Goal: Find specific page/section: Find specific page/section

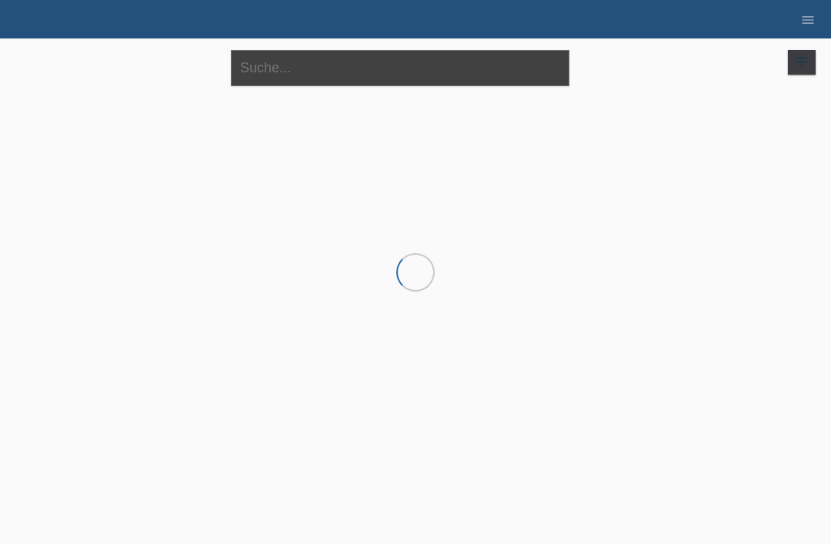
click at [302, 62] on input "text" at bounding box center [400, 68] width 338 height 36
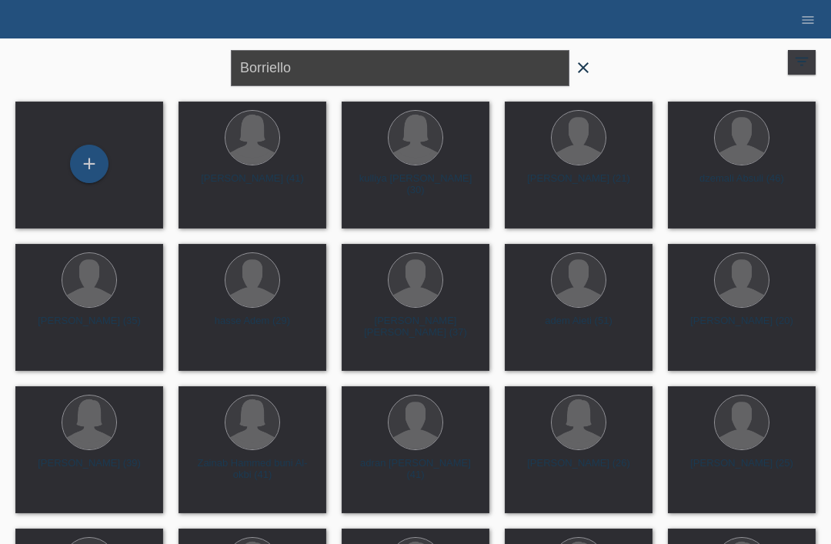
type input "Borriello"
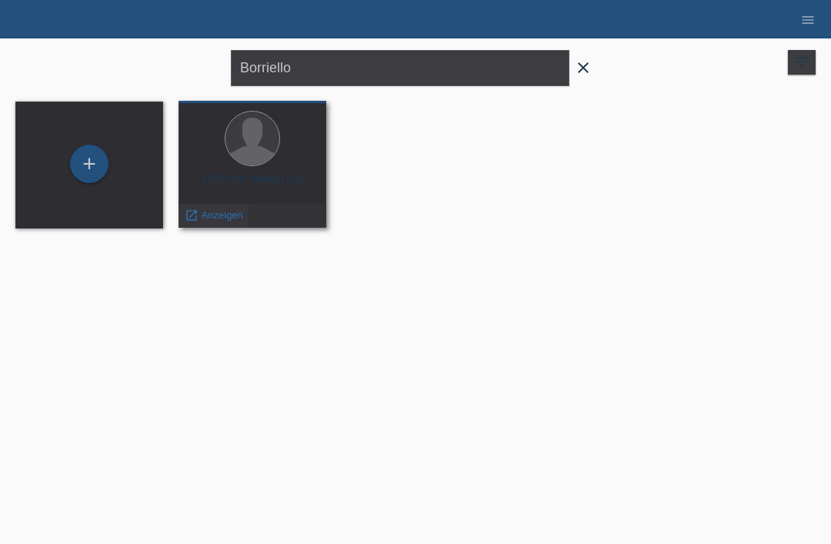
click at [205, 217] on span "Anzeigen" at bounding box center [223, 215] width 42 height 12
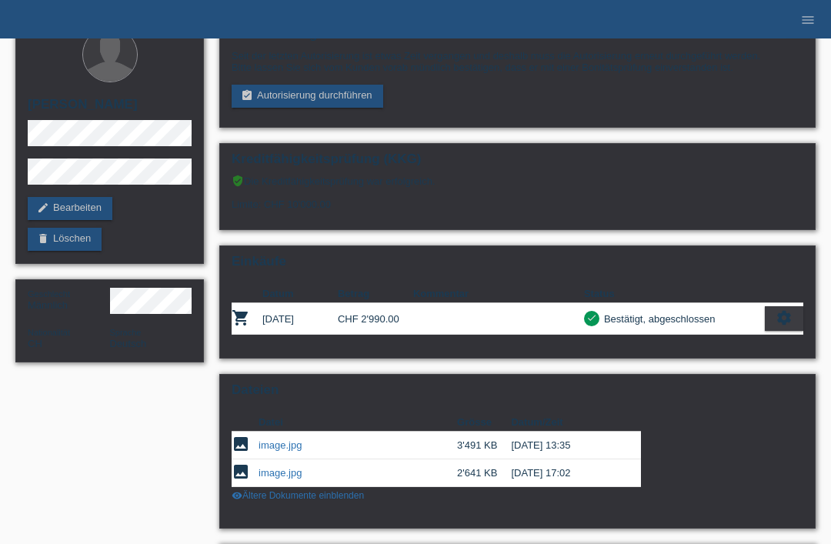
scroll to position [25, 0]
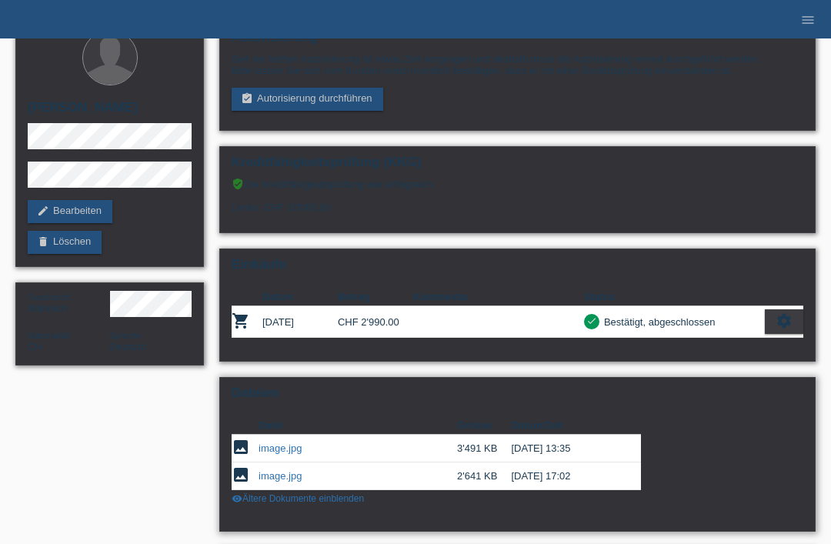
click at [281, 454] on link "image.jpg" at bounding box center [279, 448] width 43 height 12
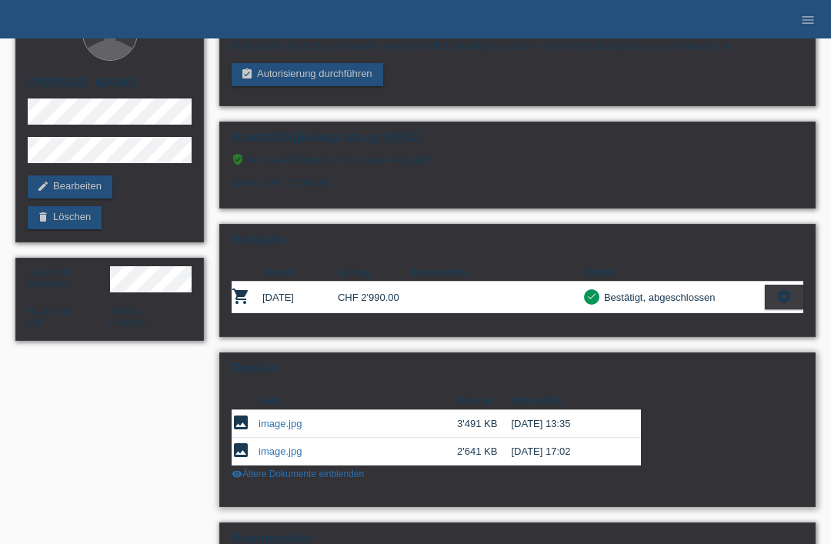
click at [287, 457] on link "image.jpg" at bounding box center [279, 451] width 43 height 12
click at [300, 479] on link "visibility Ältere Dokumente einblenden" at bounding box center [298, 474] width 132 height 11
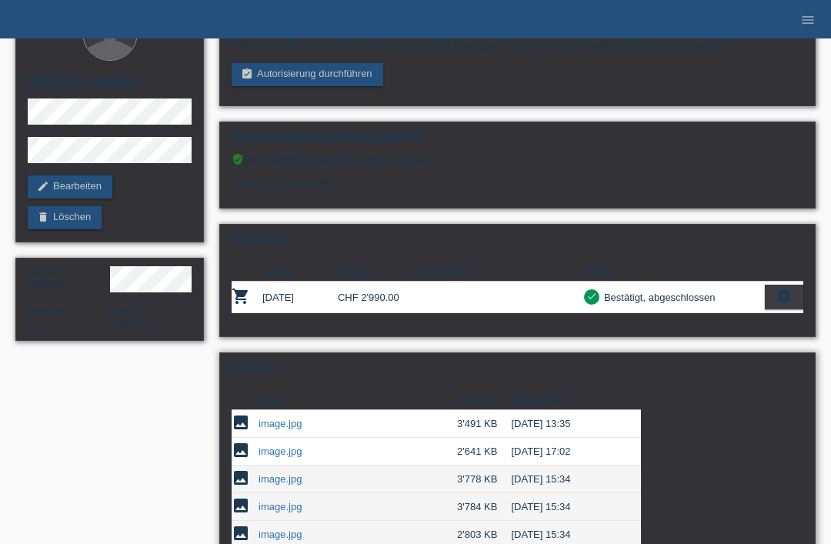
scroll to position [189, 0]
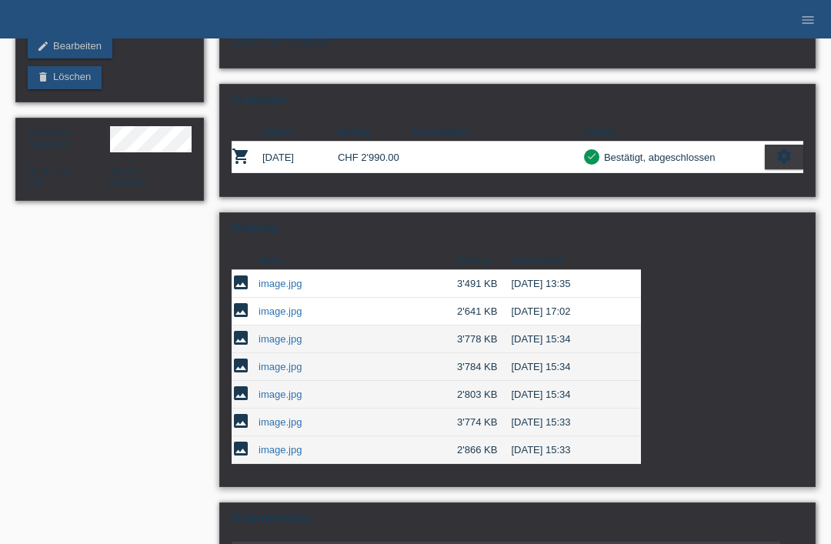
click at [283, 345] on link "image.jpg" at bounding box center [279, 339] width 43 height 12
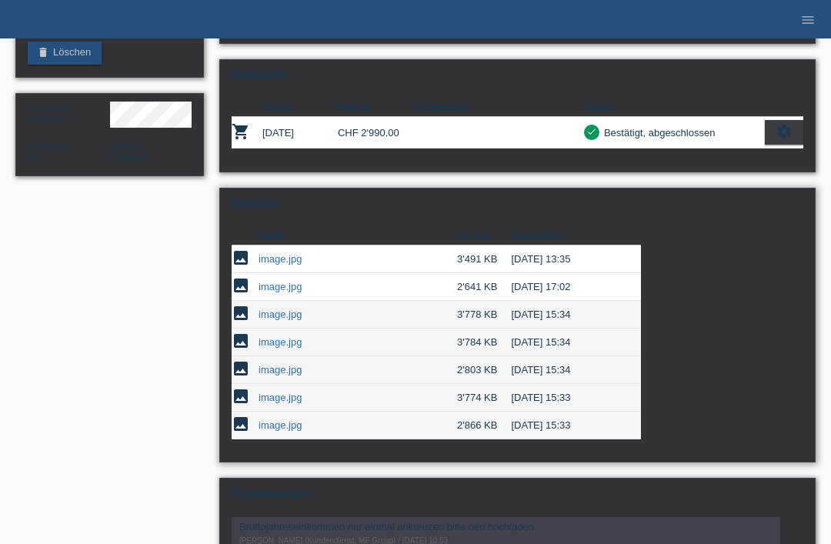
click at [288, 348] on link "image.jpg" at bounding box center [279, 342] width 43 height 12
click at [292, 375] on link "image.jpg" at bounding box center [279, 370] width 43 height 12
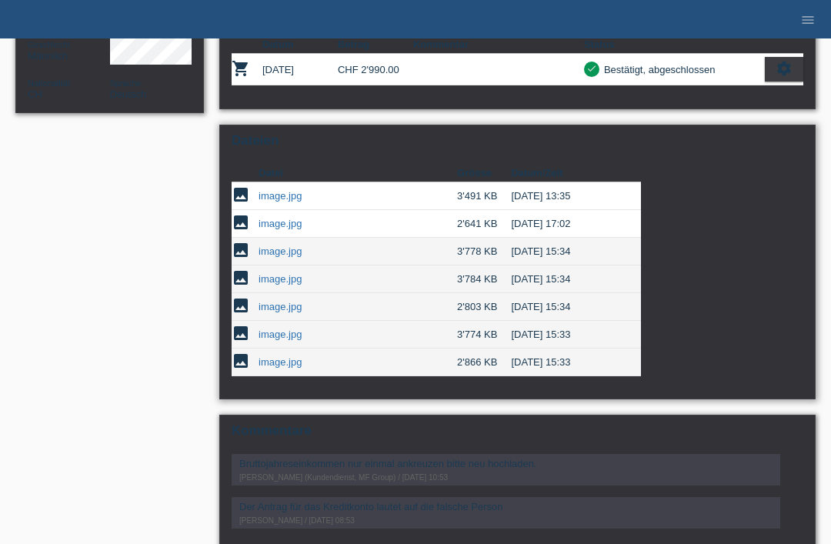
scroll to position [278, 0]
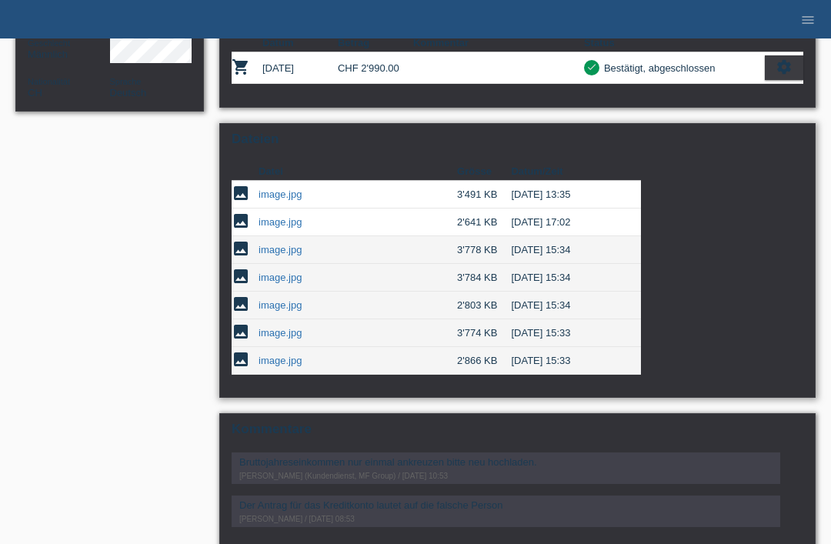
click at [287, 311] on link "image.jpg" at bounding box center [279, 305] width 43 height 12
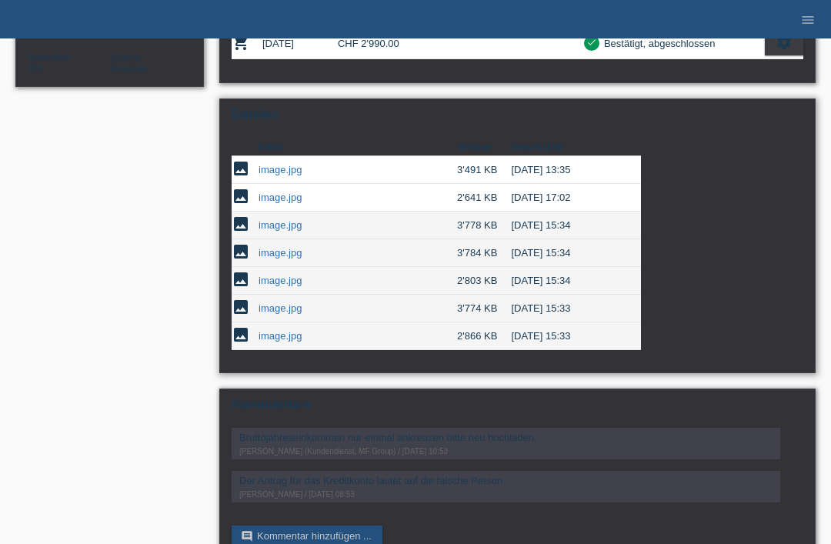
click at [285, 314] on link "image.jpg" at bounding box center [279, 308] width 43 height 12
click at [290, 350] on td "image.jpg" at bounding box center [357, 336] width 198 height 28
click at [285, 342] on link "image.jpg" at bounding box center [279, 336] width 43 height 12
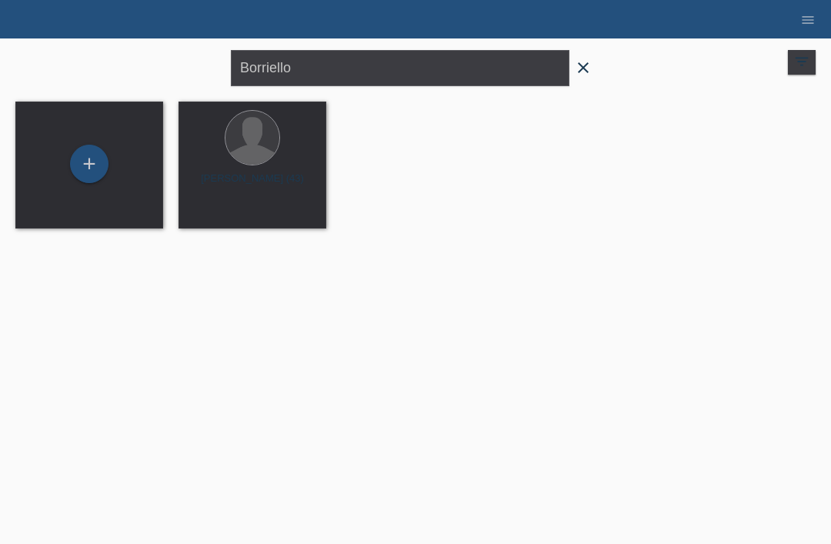
click at [596, 72] on span "close" at bounding box center [583, 69] width 31 height 23
